Goal: Task Accomplishment & Management: Use online tool/utility

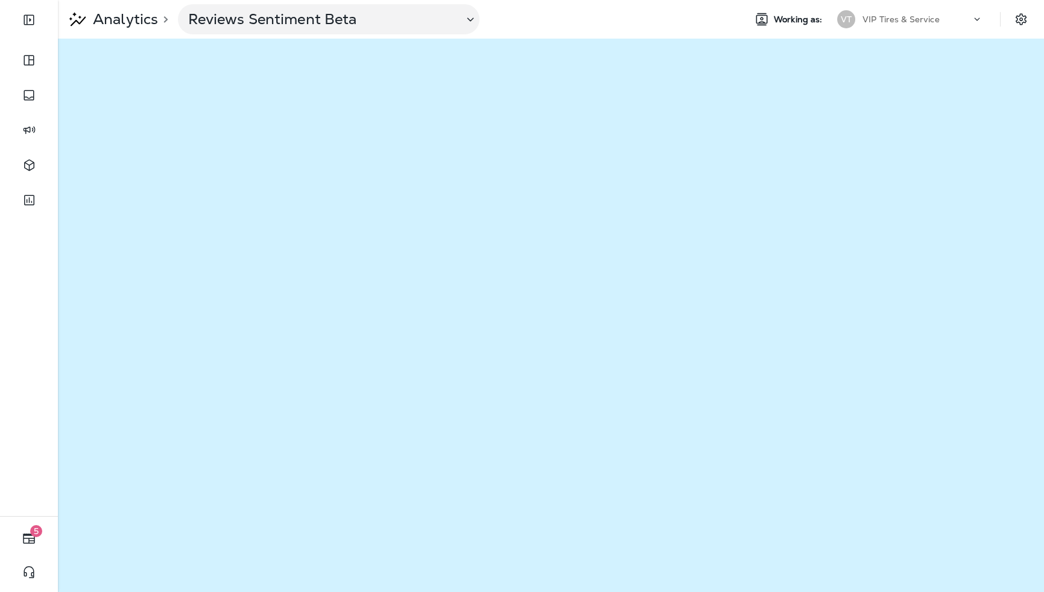
click at [696, 17] on div "Analytics > Reviews Sentiment Beta" at bounding box center [396, 19] width 677 height 30
click at [880, 16] on p "VIP Tires & Service" at bounding box center [900, 19] width 77 height 10
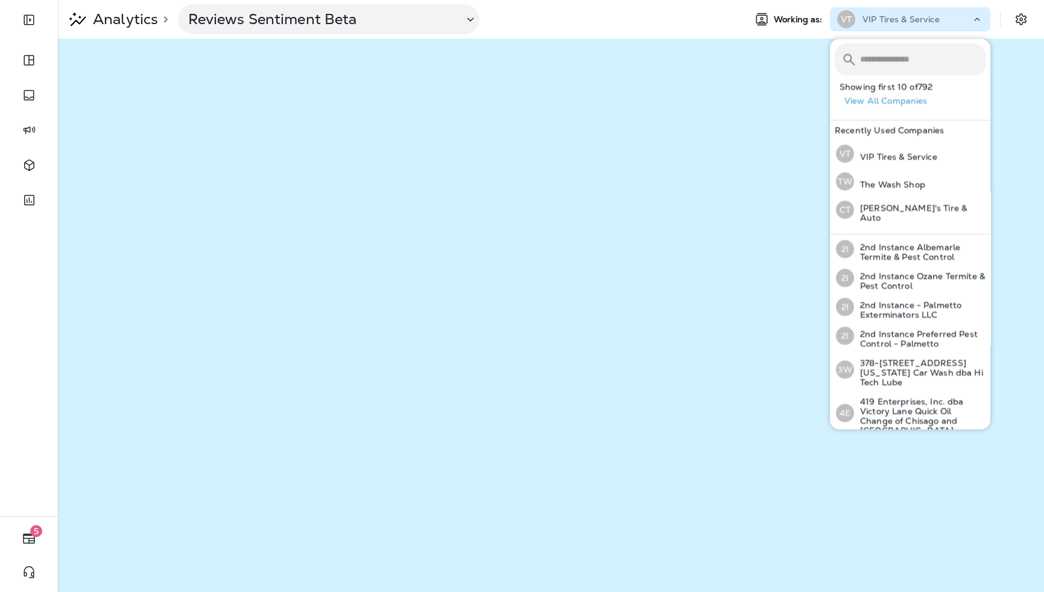
click at [915, 20] on p "VIP Tires & Service" at bounding box center [900, 19] width 77 height 10
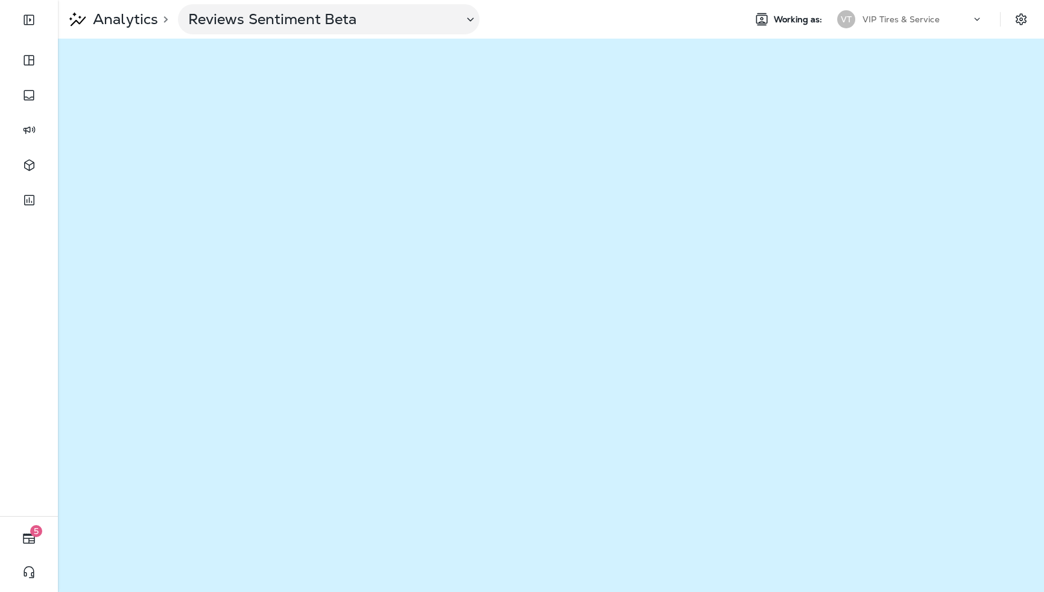
click at [901, 17] on p "VIP Tires & Service" at bounding box center [900, 19] width 77 height 10
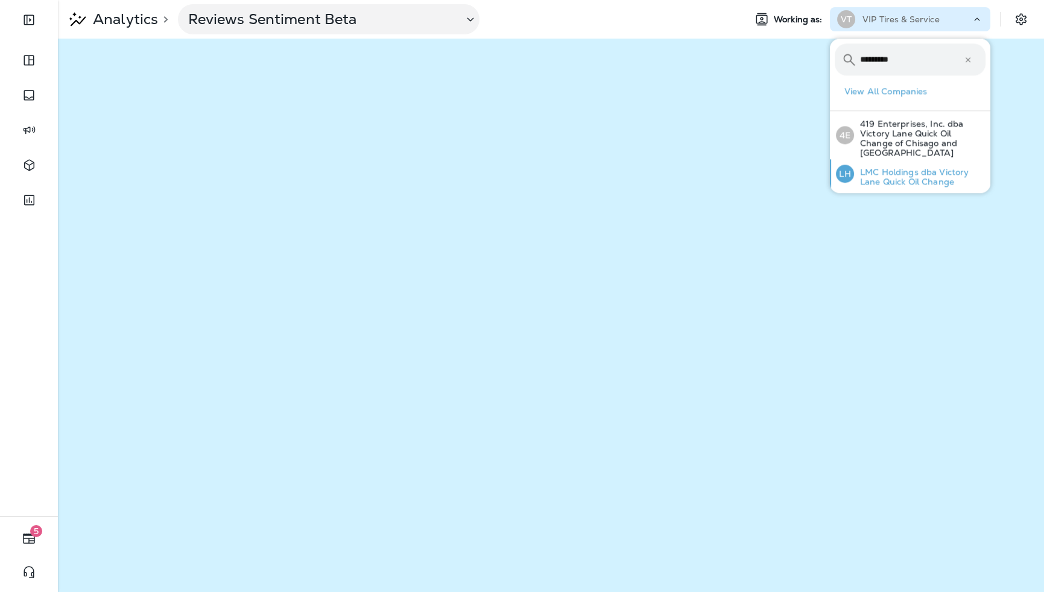
type input "*********"
click at [897, 169] on p "LMC Holdings dba Victory Lane Quick Oil Change" at bounding box center [919, 176] width 131 height 19
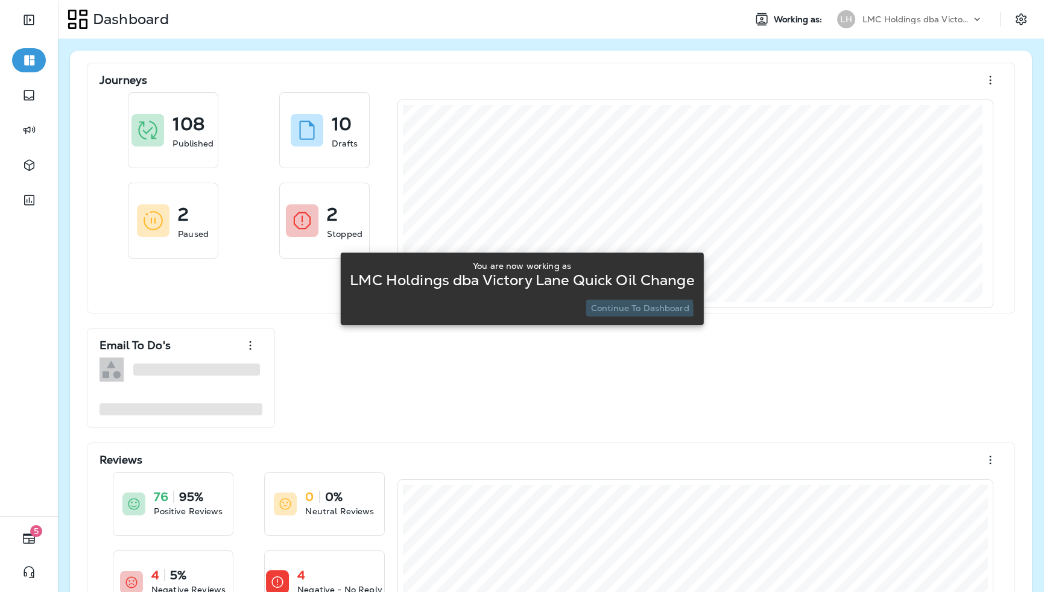
click at [596, 313] on button "Continue to Dashboard" at bounding box center [640, 308] width 108 height 17
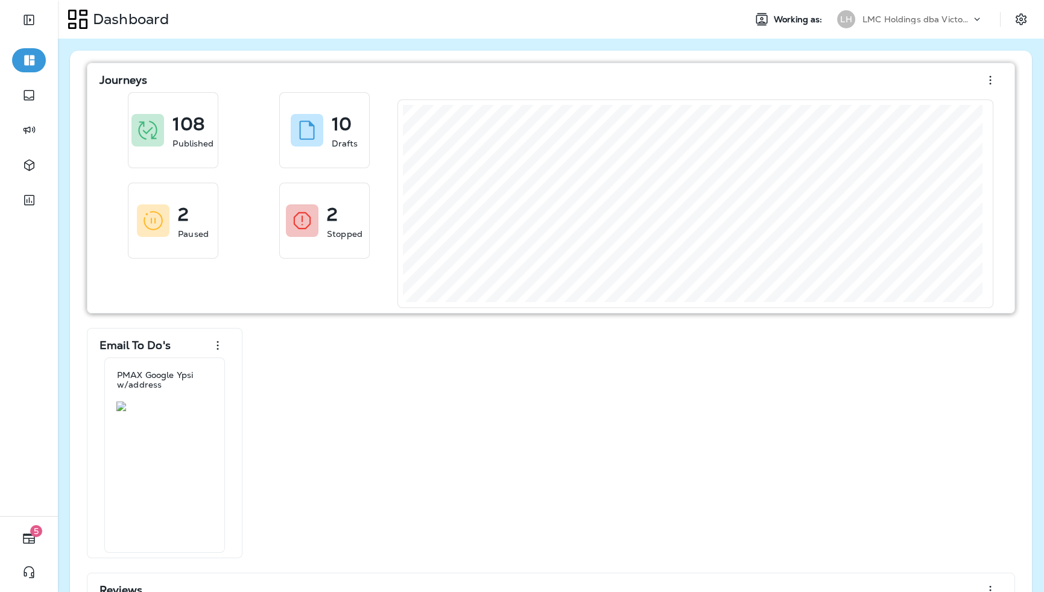
click at [599, 307] on div "Journeys 108 Published 10 Drafts 2 Paused 2 Stopped" at bounding box center [551, 188] width 928 height 251
click at [599, 311] on div "Journeys 108 Published 10 Drafts 2 Paused 2 Stopped" at bounding box center [551, 188] width 928 height 251
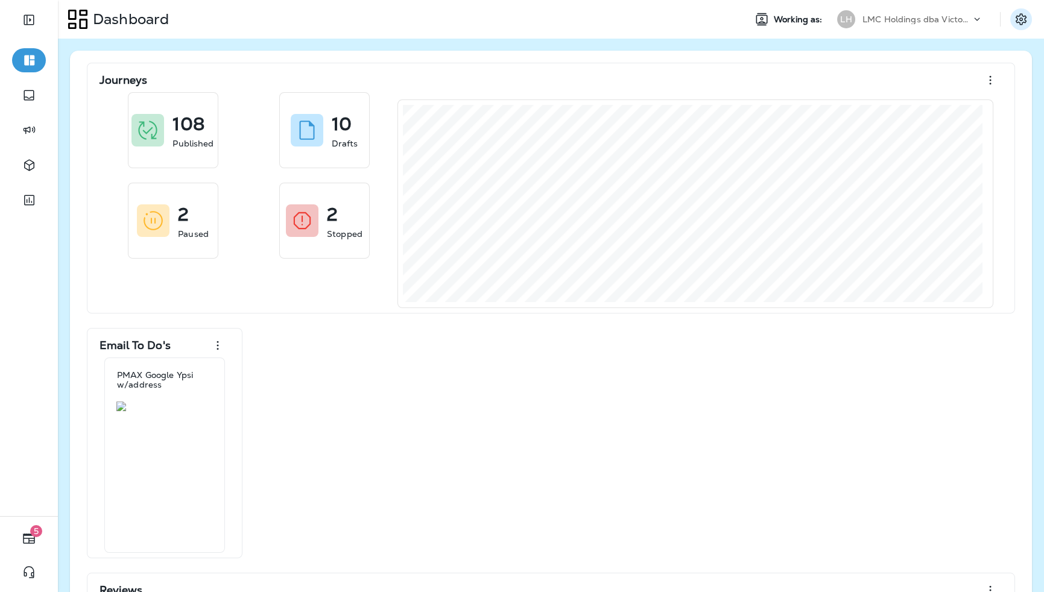
click at [1017, 16] on icon "Settings" at bounding box center [1020, 18] width 11 height 11
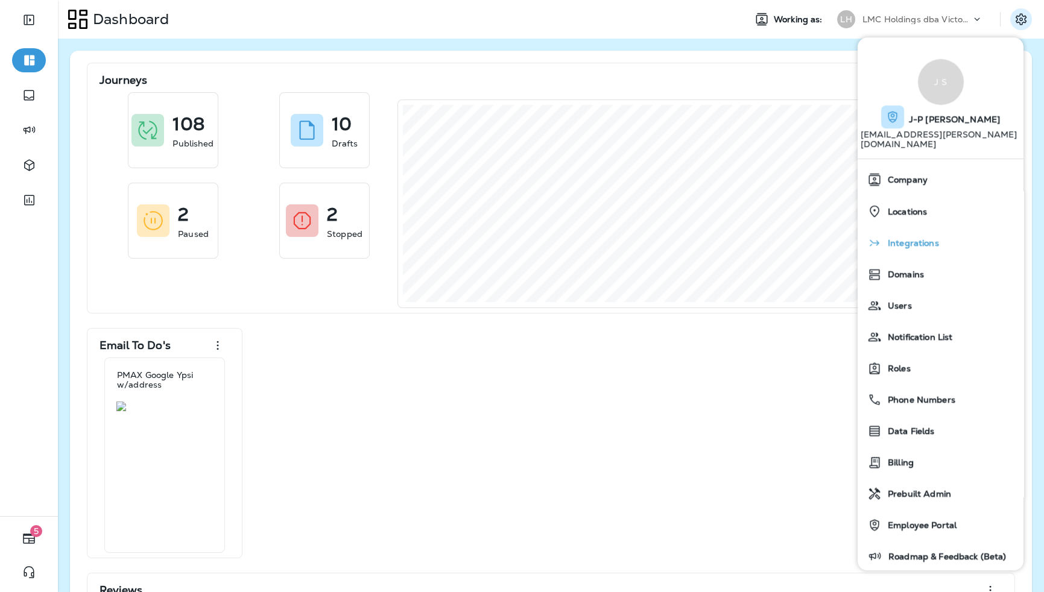
click at [910, 239] on span "Integrations" at bounding box center [909, 244] width 57 height 10
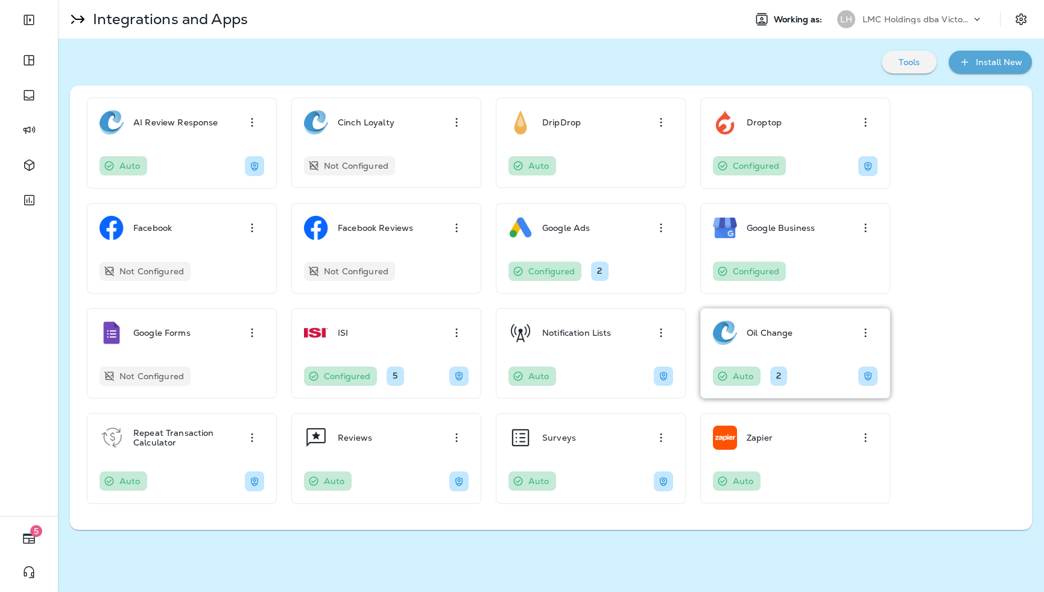
click at [764, 335] on p "Oil Change" at bounding box center [769, 333] width 46 height 10
